Goal: Find specific page/section: Find specific page/section

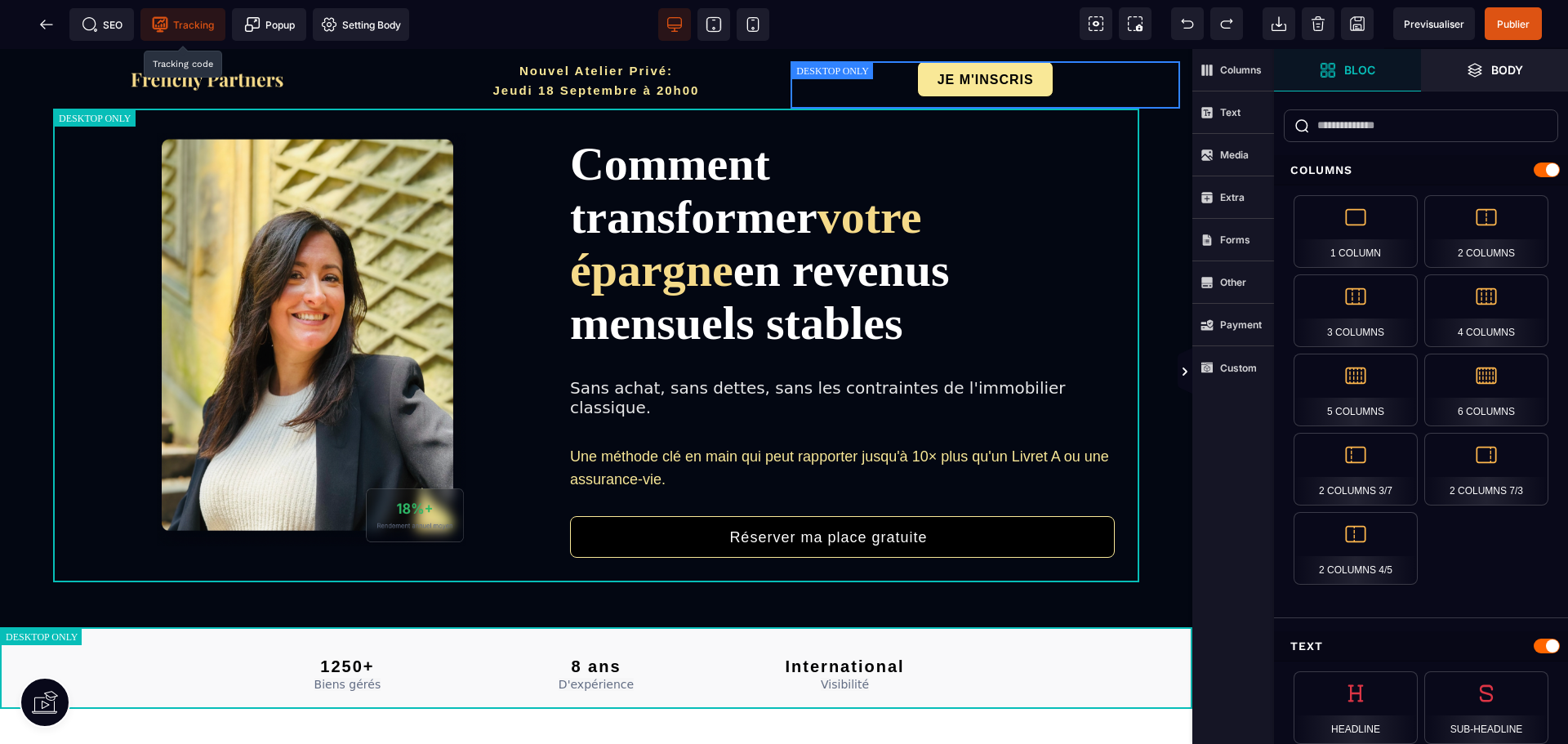
click at [168, 23] on icon at bounding box center [159, 24] width 17 height 17
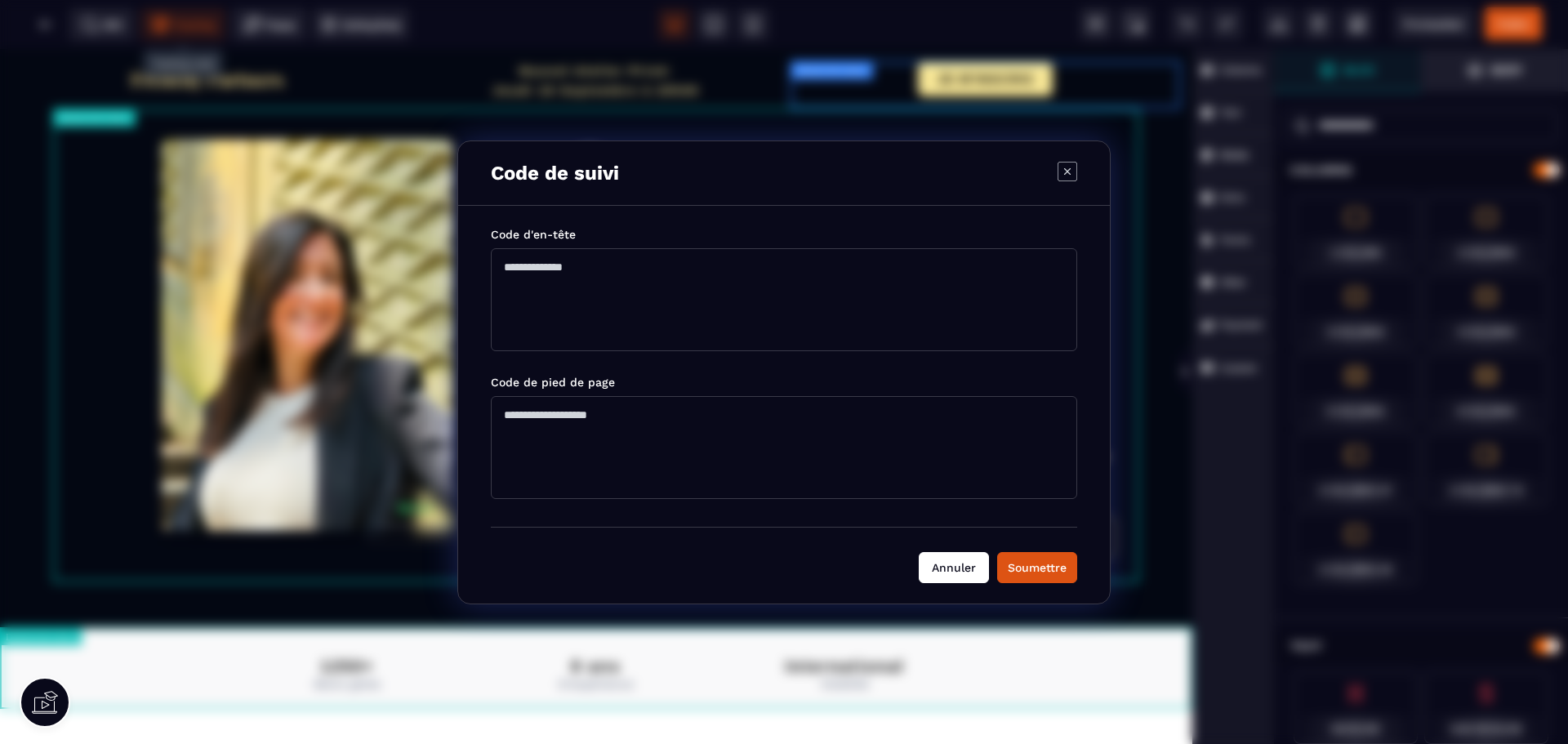
drag, startPoint x: 961, startPoint y: 564, endPoint x: 700, endPoint y: 395, distance: 310.9
click at [960, 564] on button "Annuler" at bounding box center [953, 567] width 71 height 31
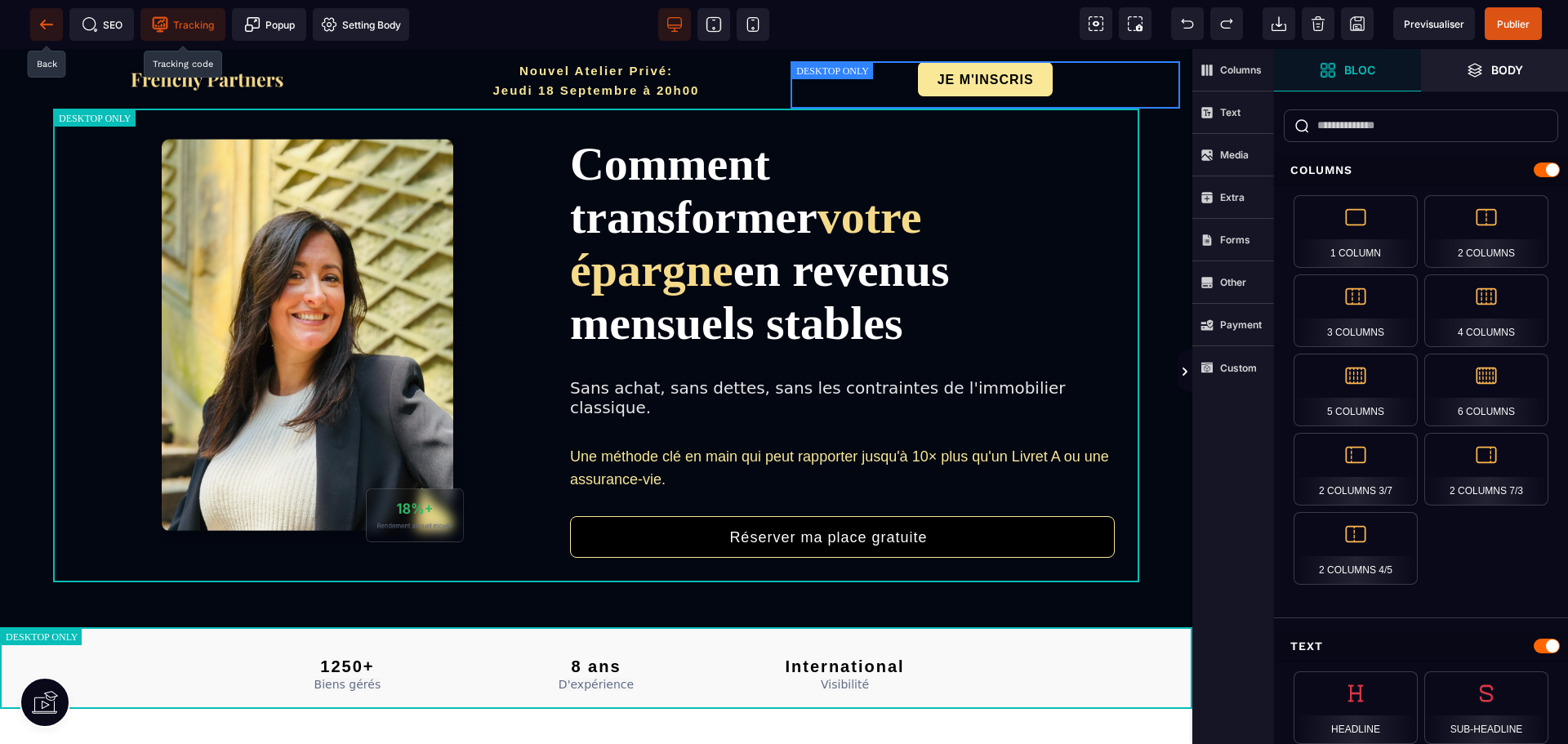
click at [37, 26] on span at bounding box center [47, 24] width 33 height 33
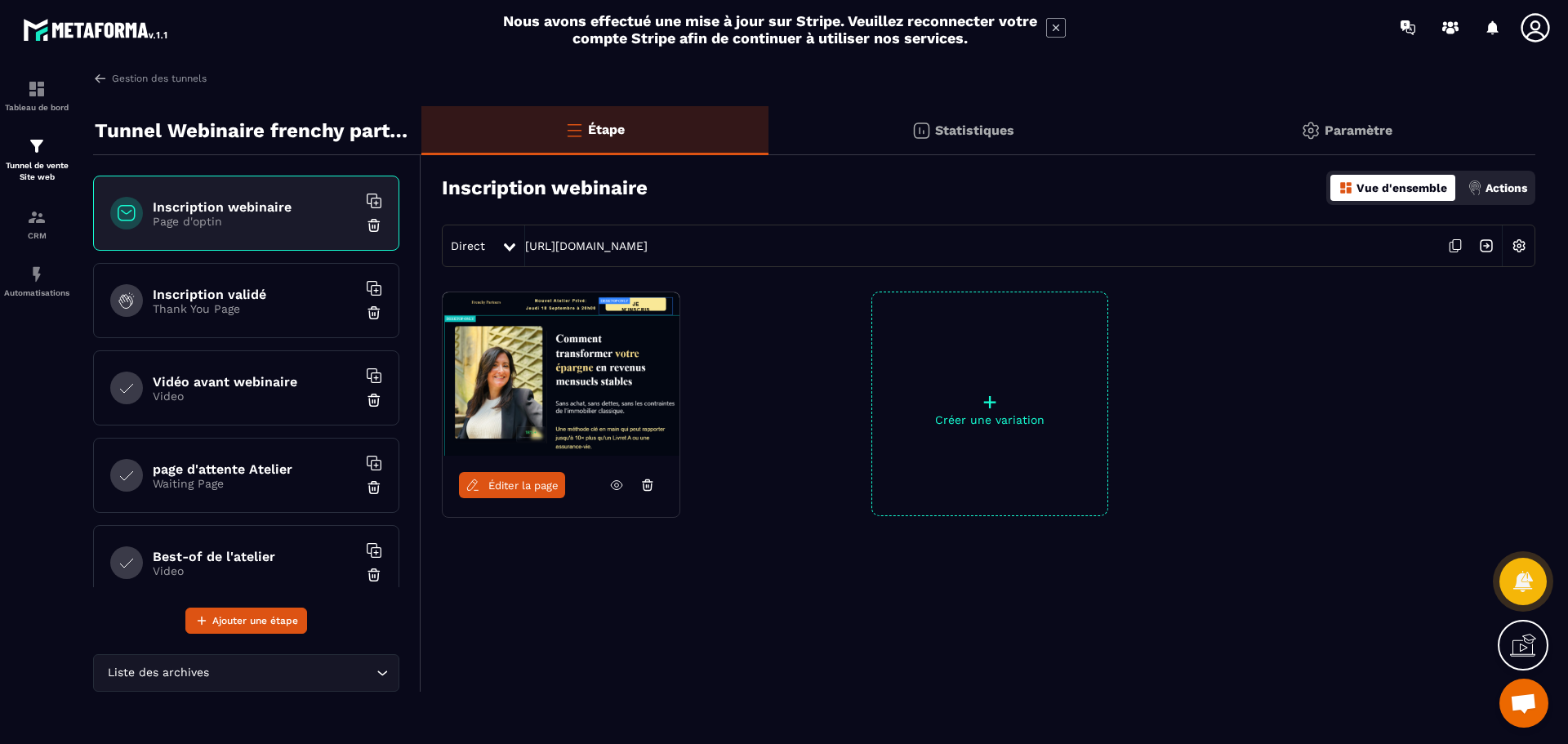
click at [237, 380] on h6 "Vidéo avant webinaire" at bounding box center [254, 382] width 205 height 16
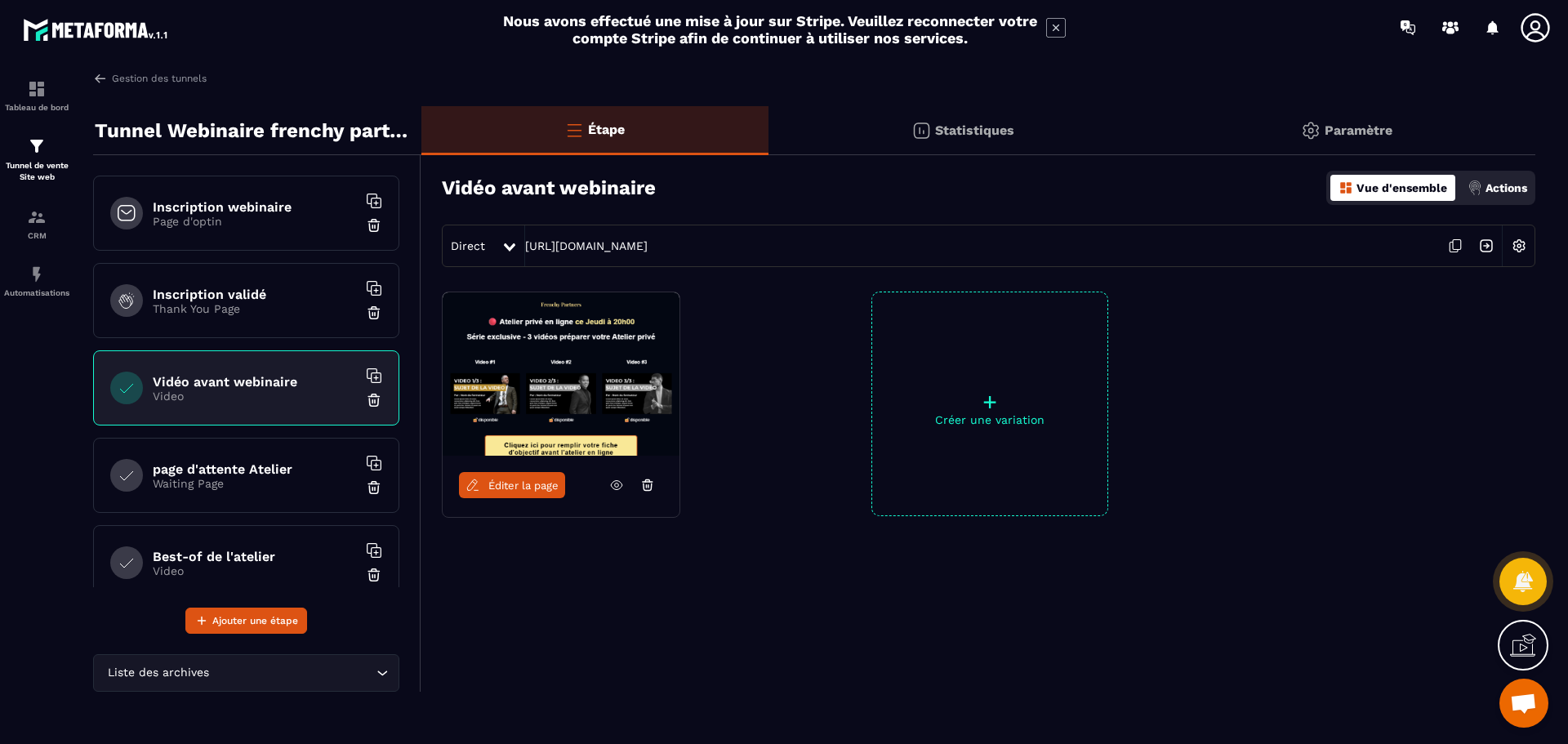
click at [515, 486] on span "Éditer la page" at bounding box center [523, 486] width 71 height 12
